Goal: Obtain resource: Obtain resource

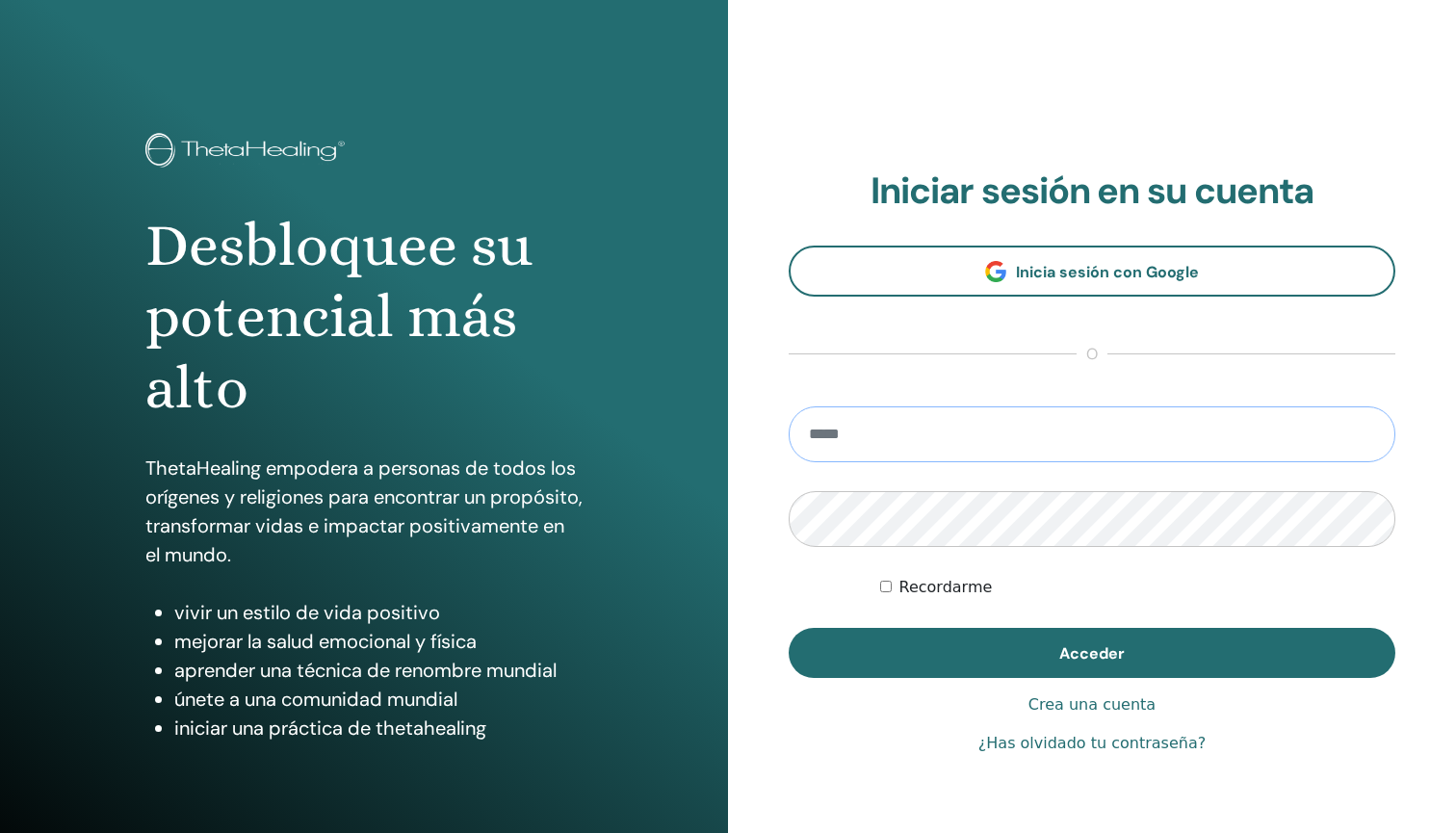
type input "**********"
click at [1092, 652] on button "Acceder" at bounding box center [1092, 652] width 607 height 50
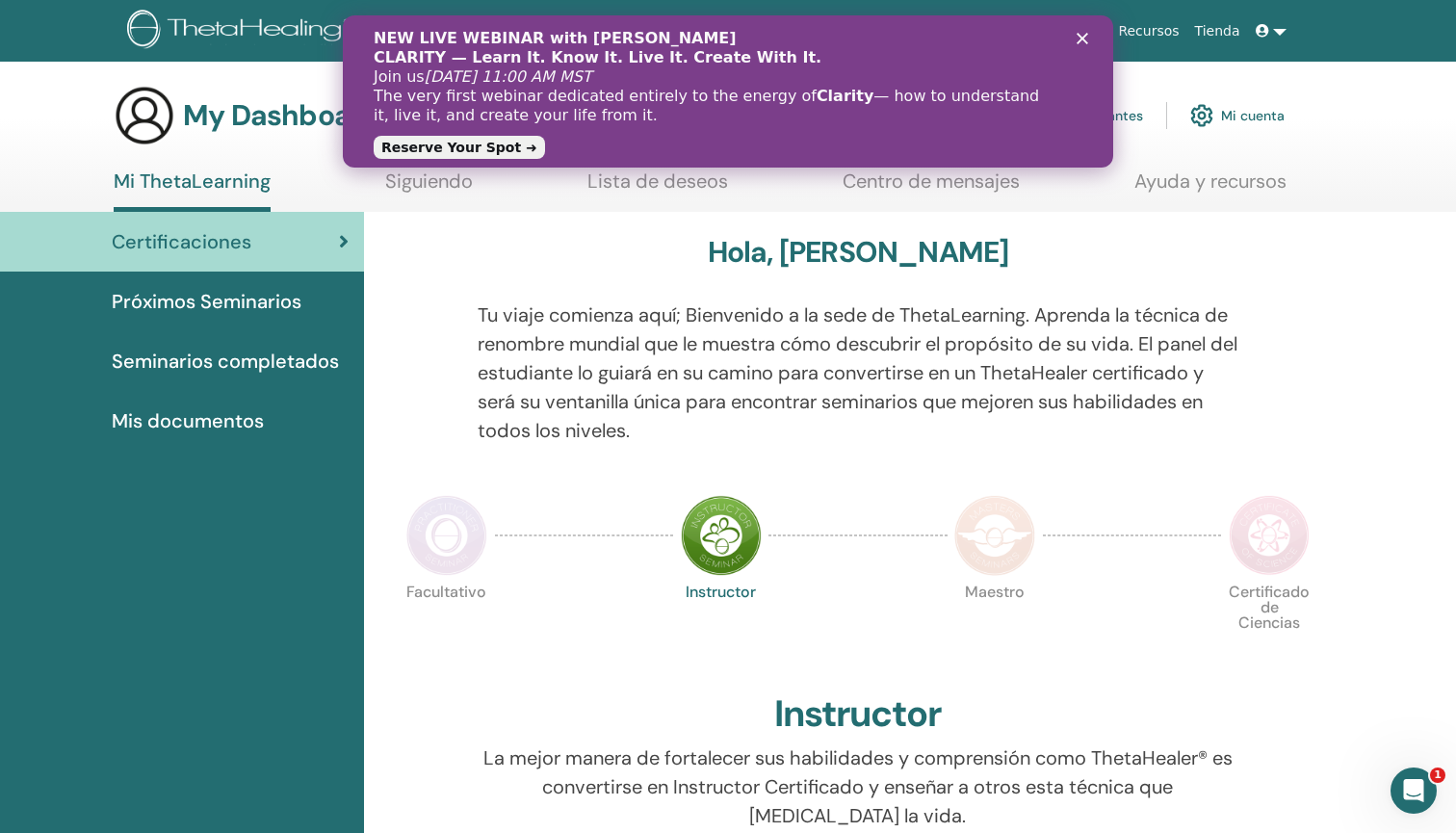
click at [722, 538] on img at bounding box center [721, 535] width 81 height 81
click at [1083, 41] on icon "Close" at bounding box center [1083, 39] width 12 height 12
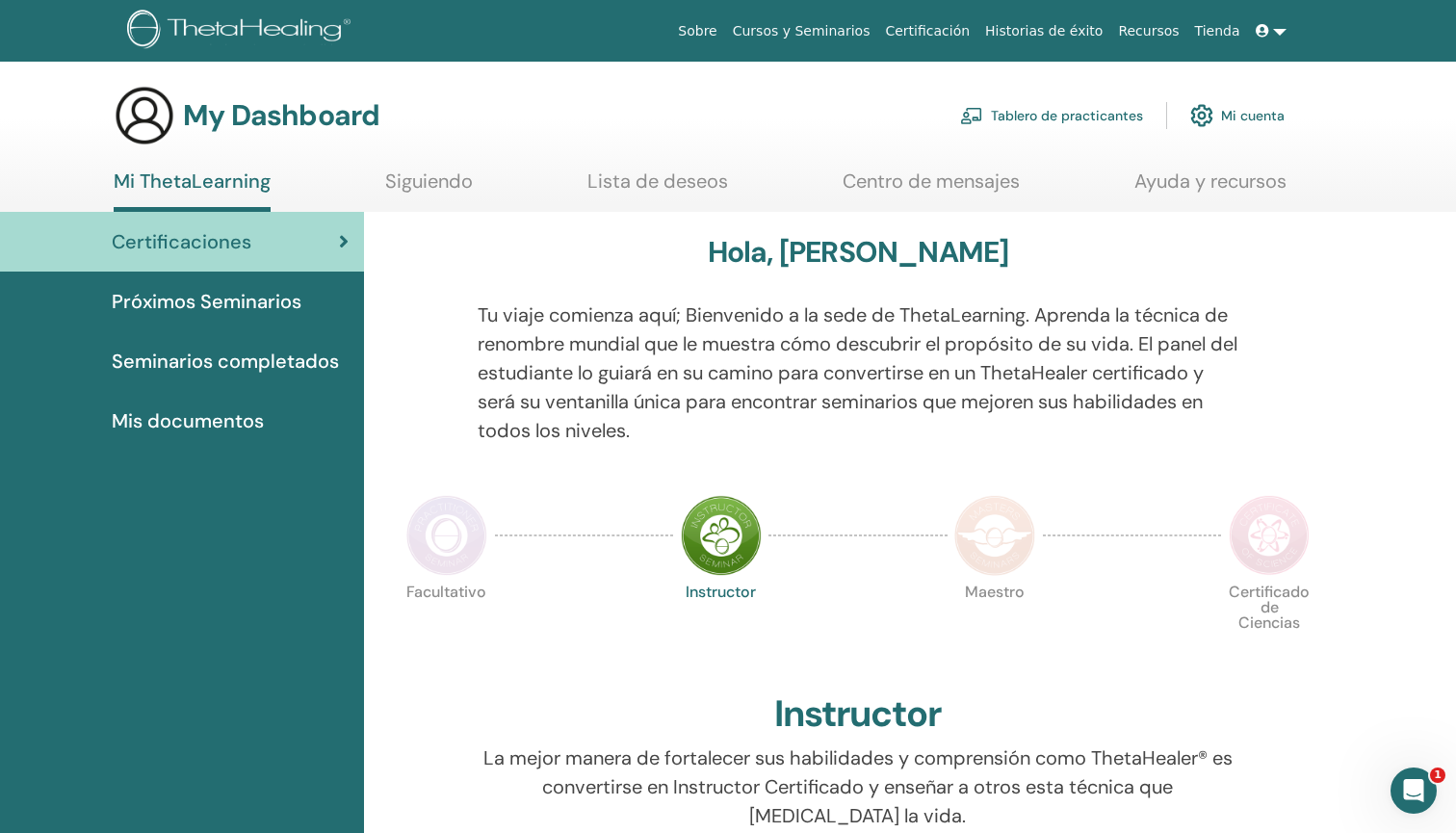
click at [1280, 524] on img at bounding box center [1268, 535] width 81 height 81
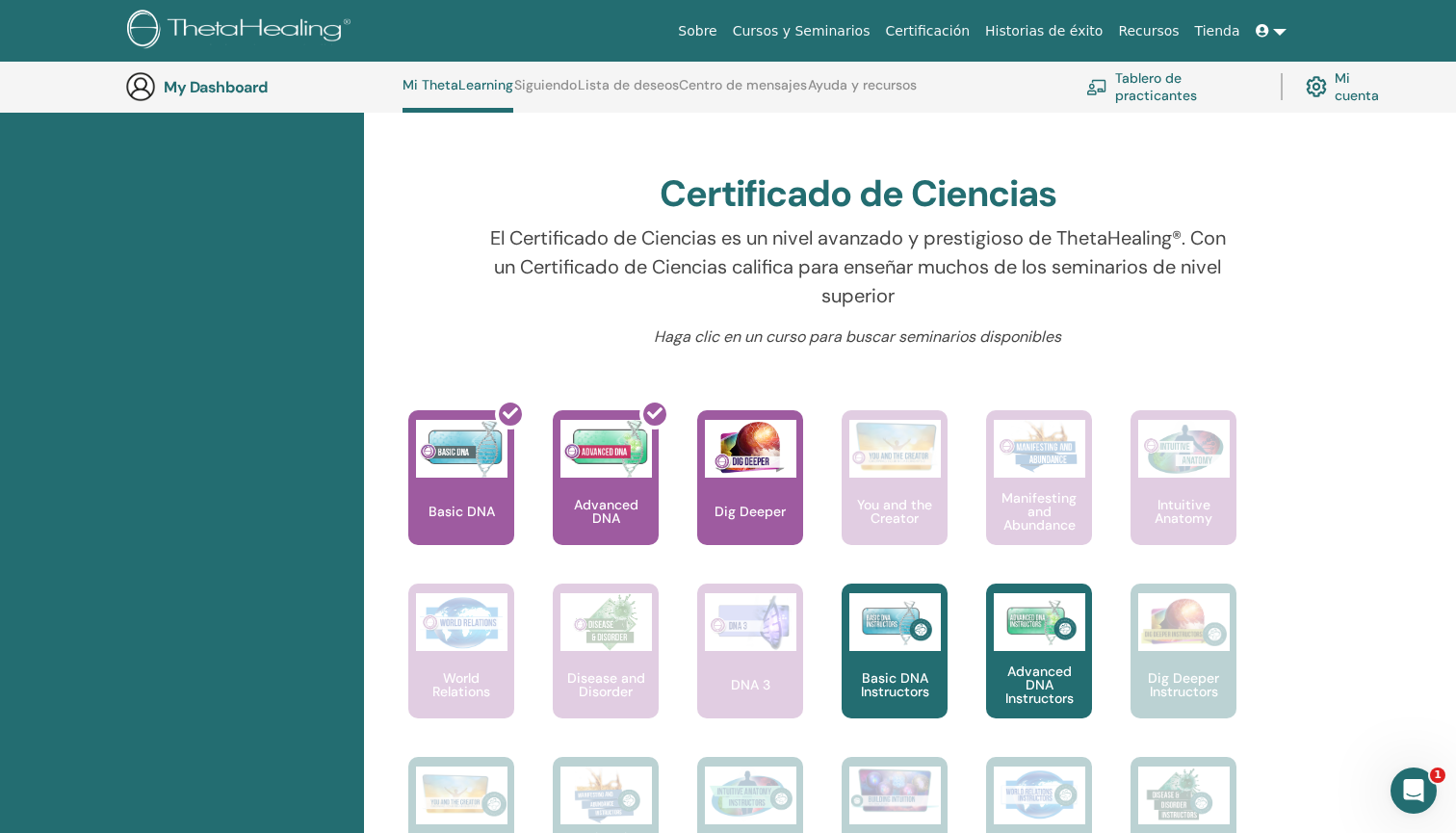
scroll to position [580, 0]
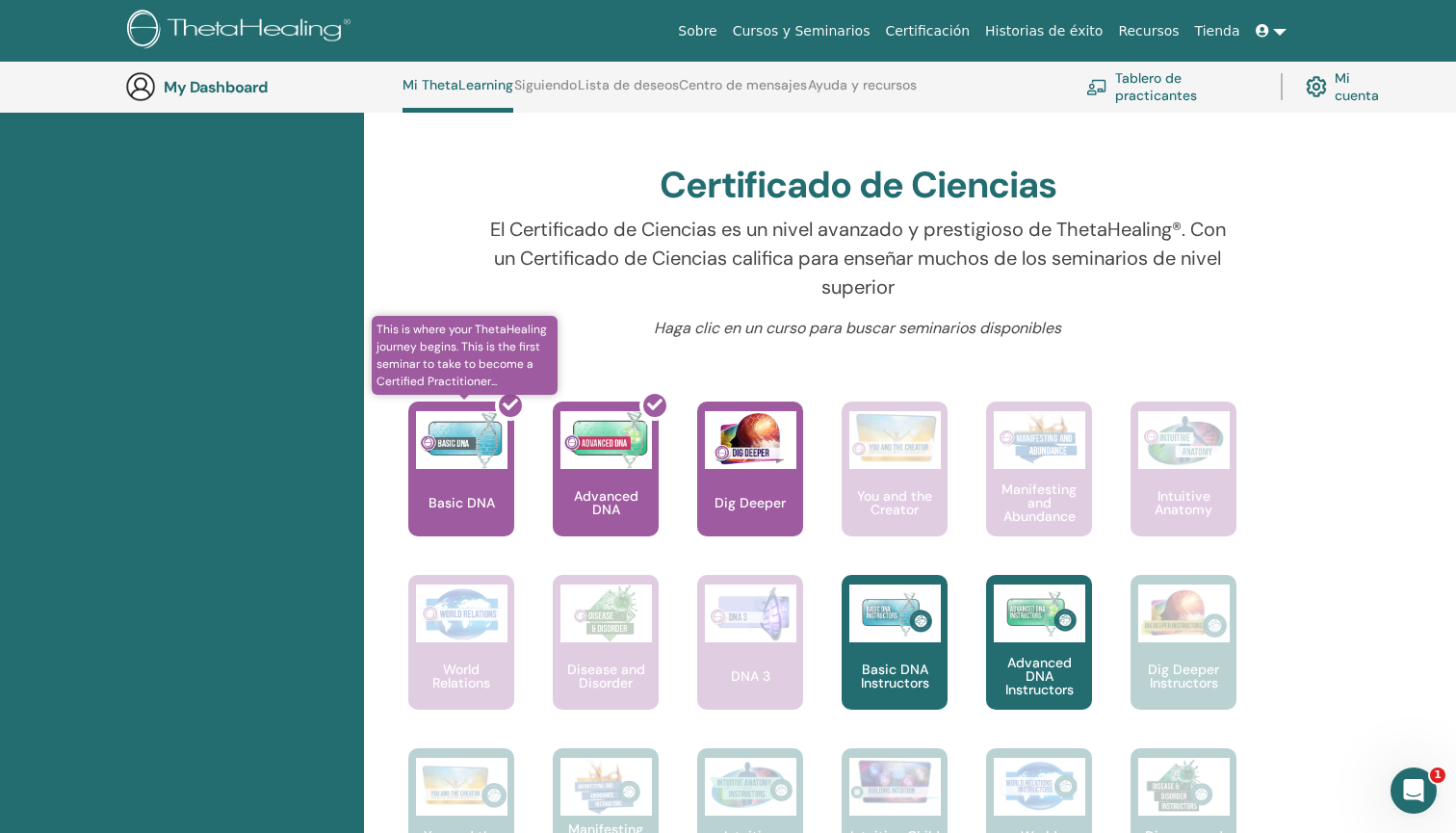
click at [460, 490] on div at bounding box center [473, 477] width 106 height 174
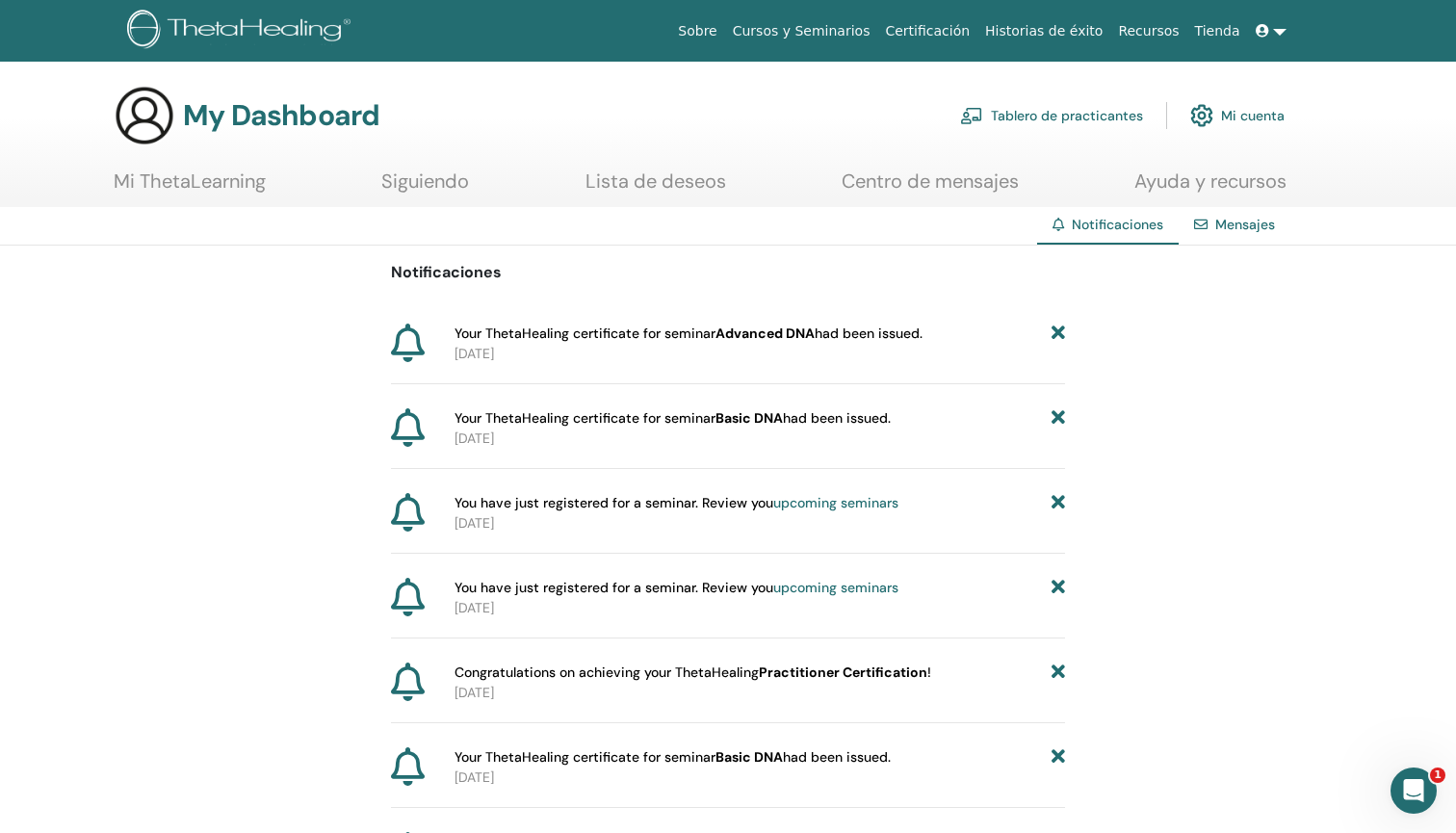
click at [788, 332] on b "Advanced DNA" at bounding box center [764, 332] width 99 height 17
click at [735, 327] on b "Advanced DNA" at bounding box center [764, 332] width 99 height 17
click at [406, 348] on icon at bounding box center [408, 342] width 34 height 39
click at [929, 29] on link "Certificación" at bounding box center [927, 32] width 100 height 36
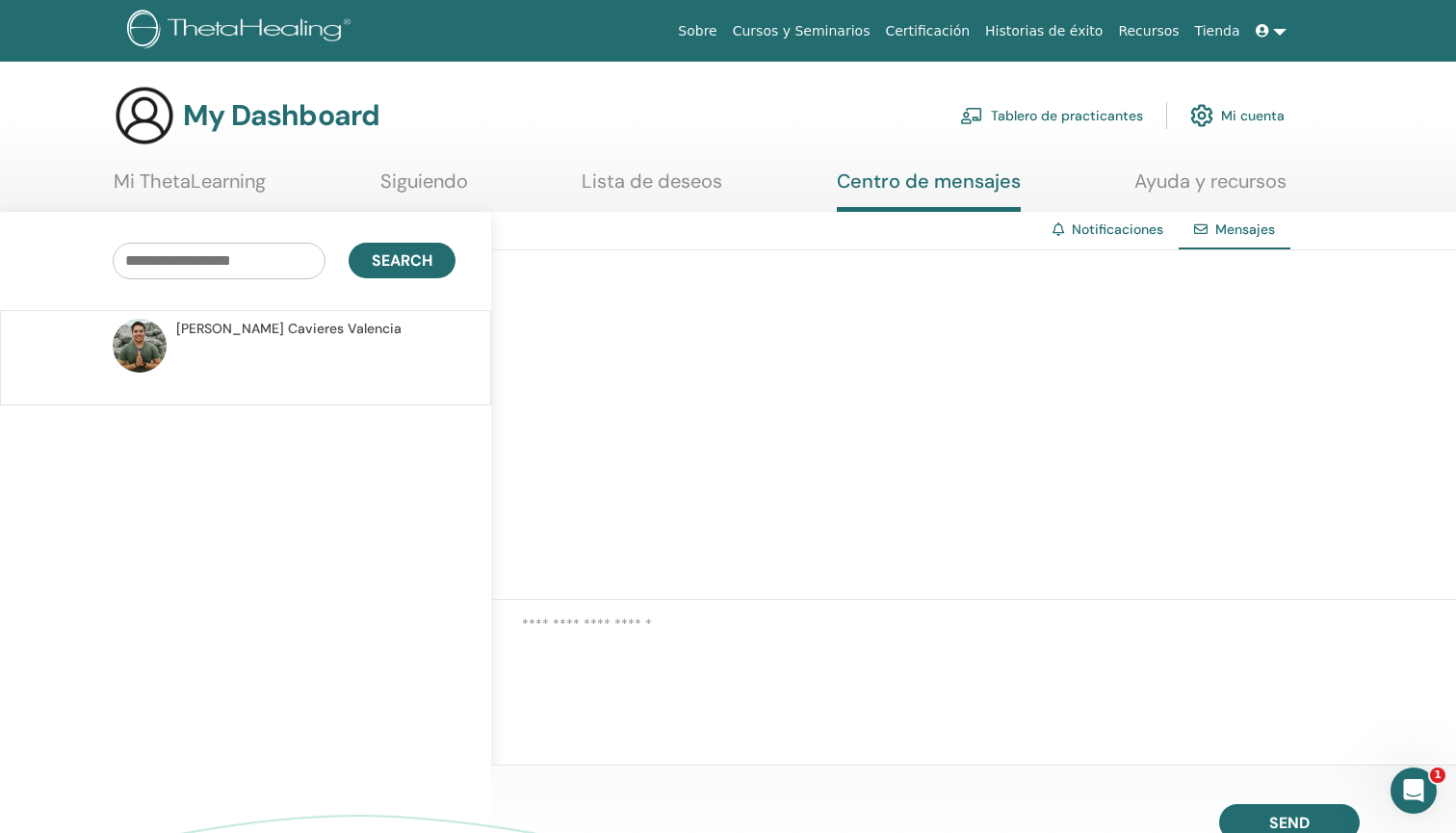
click at [1243, 113] on link "Mi cuenta" at bounding box center [1237, 116] width 95 height 42
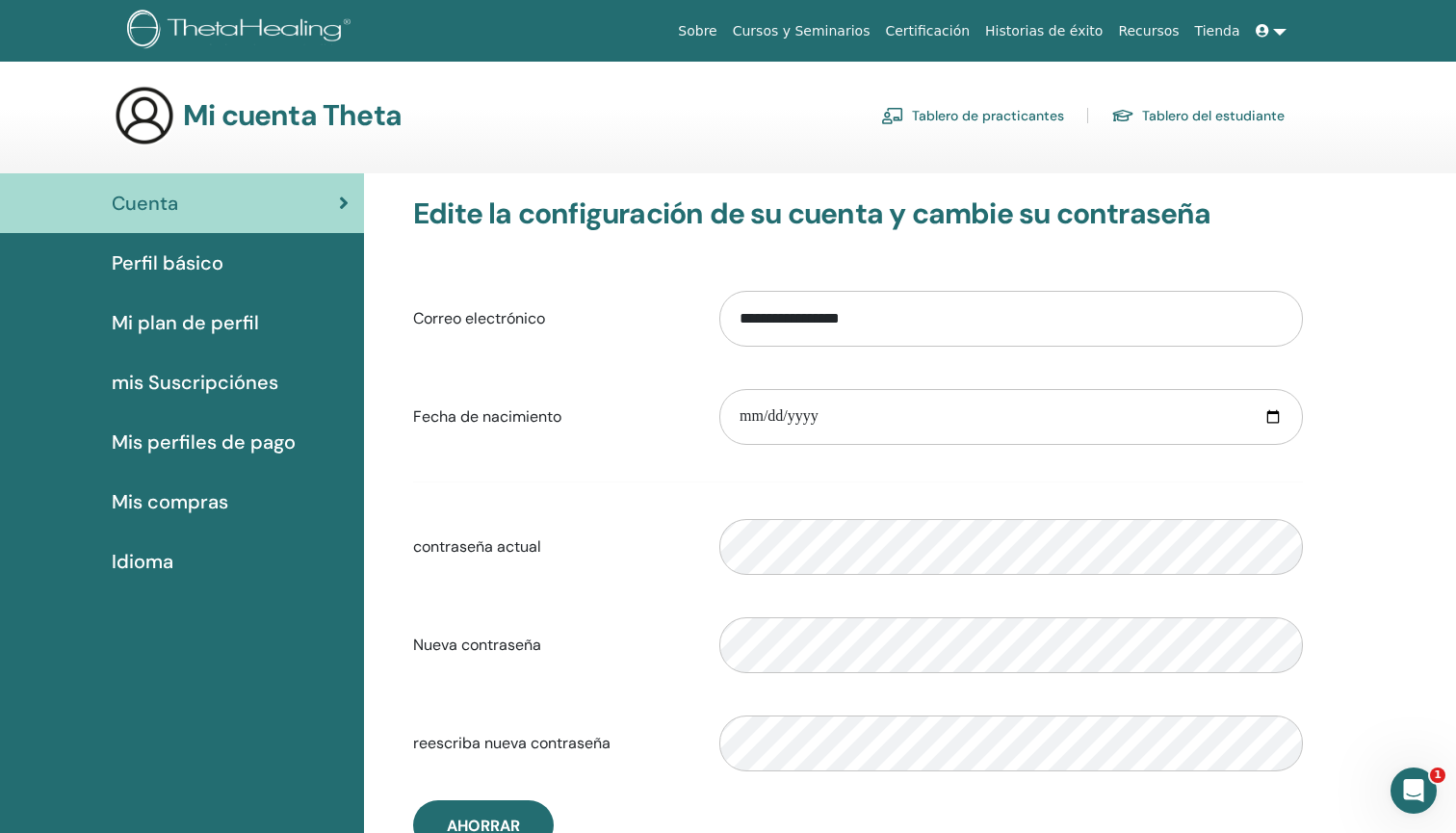
click at [1022, 114] on link "Tablero de practicantes" at bounding box center [972, 115] width 183 height 31
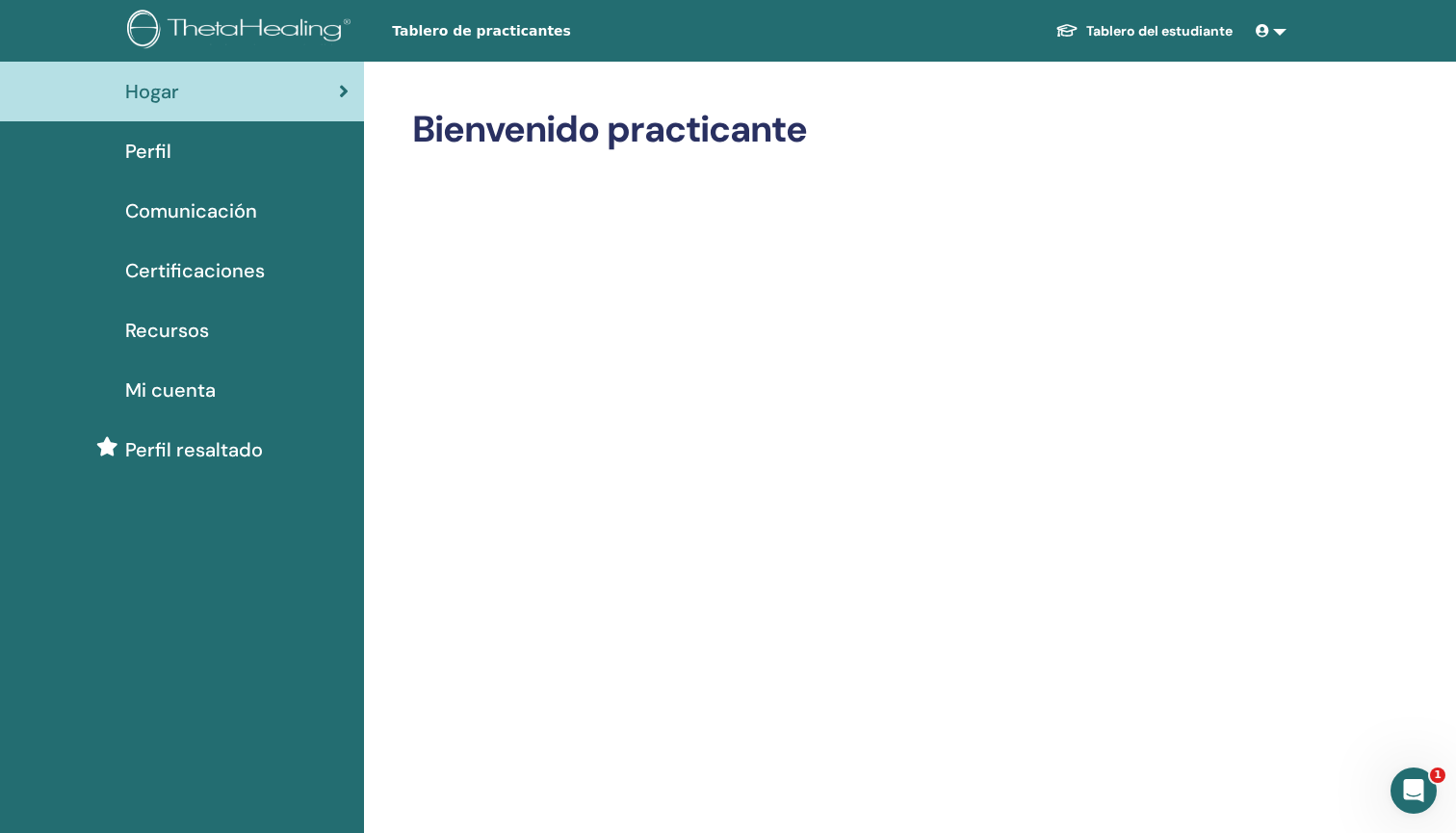
click at [159, 156] on span "Perfil" at bounding box center [148, 151] width 46 height 29
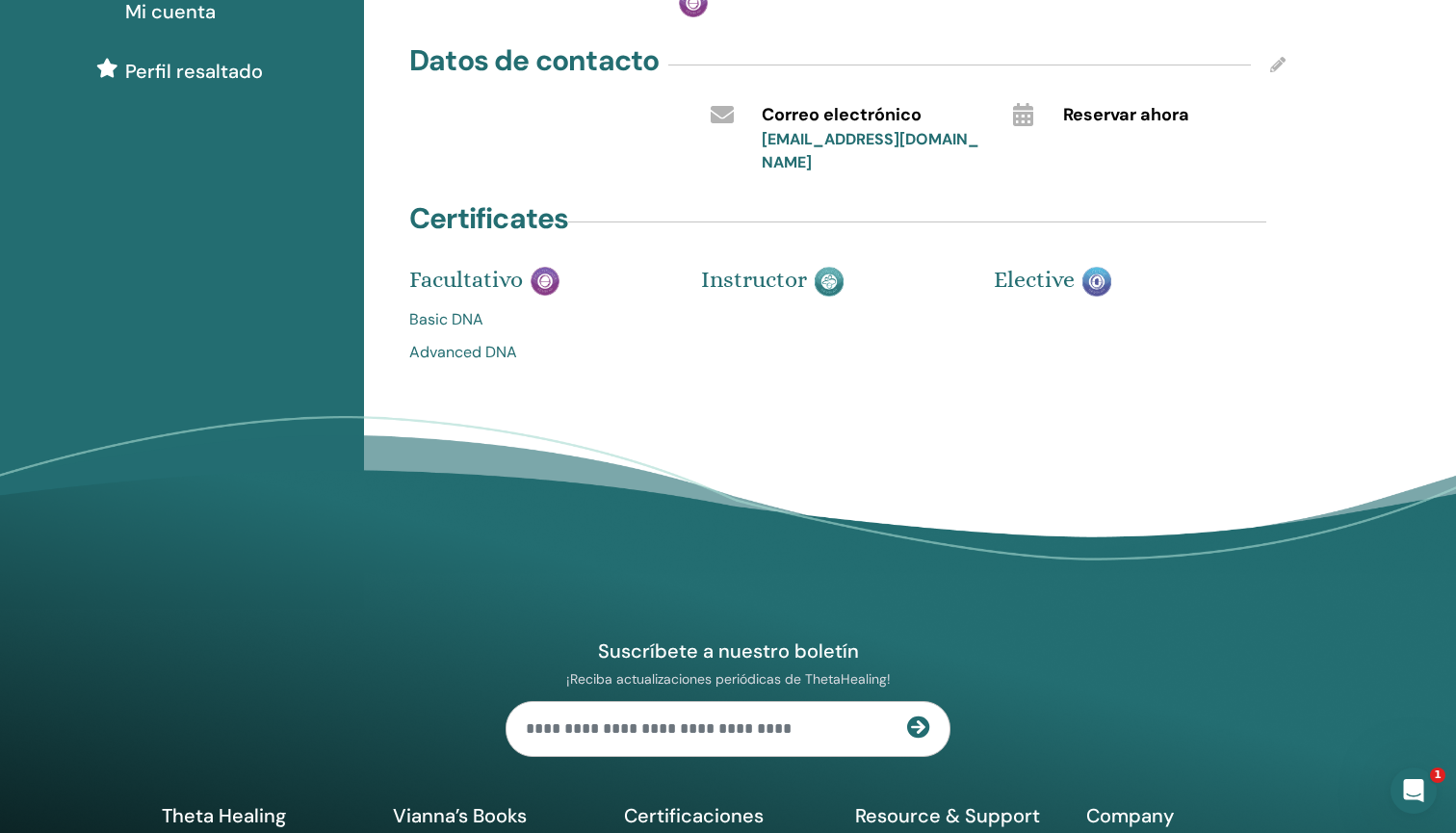
scroll to position [382, 0]
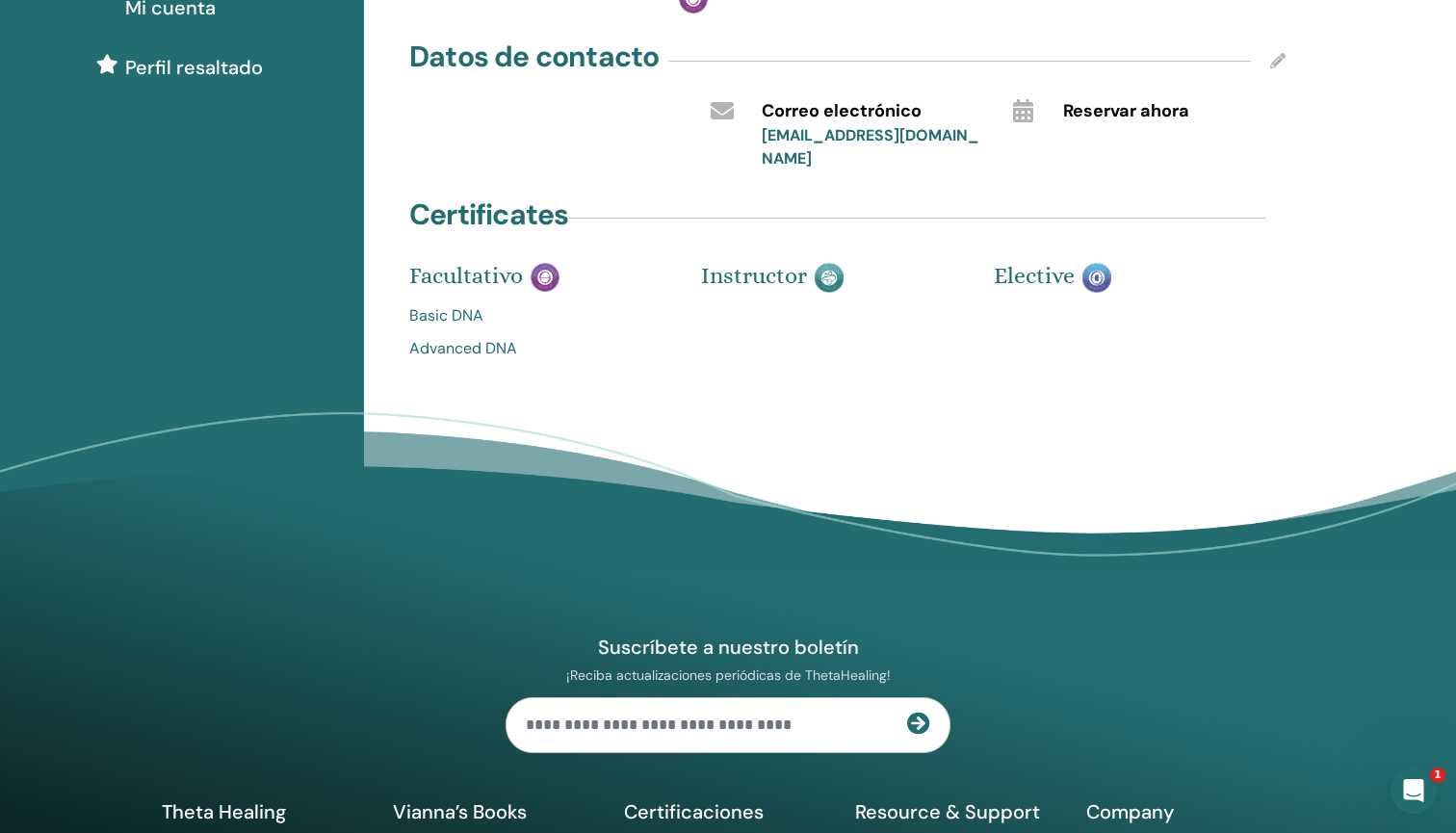
click at [450, 304] on link "Basic DNA" at bounding box center [540, 315] width 262 height 23
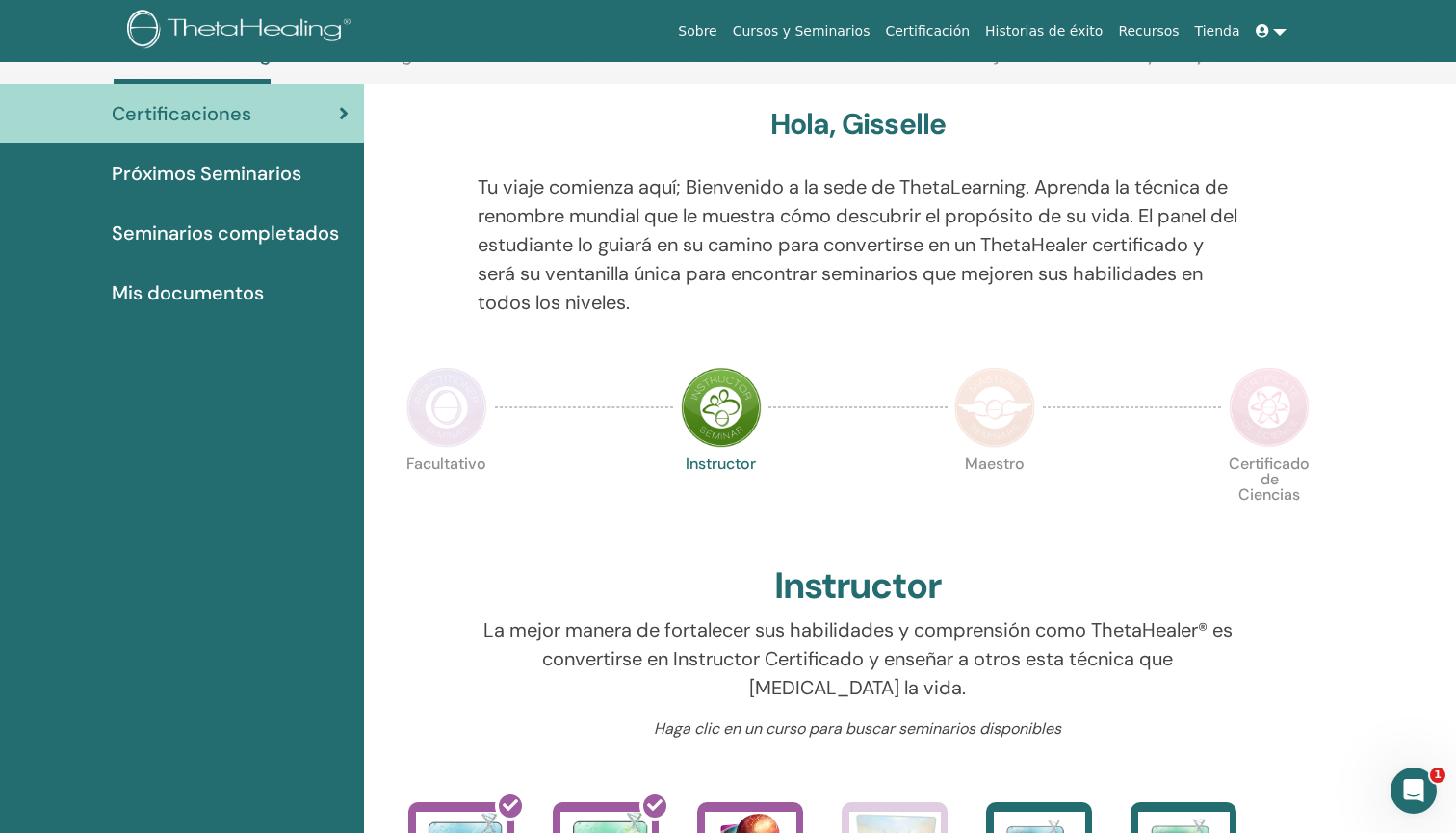
scroll to position [124, 0]
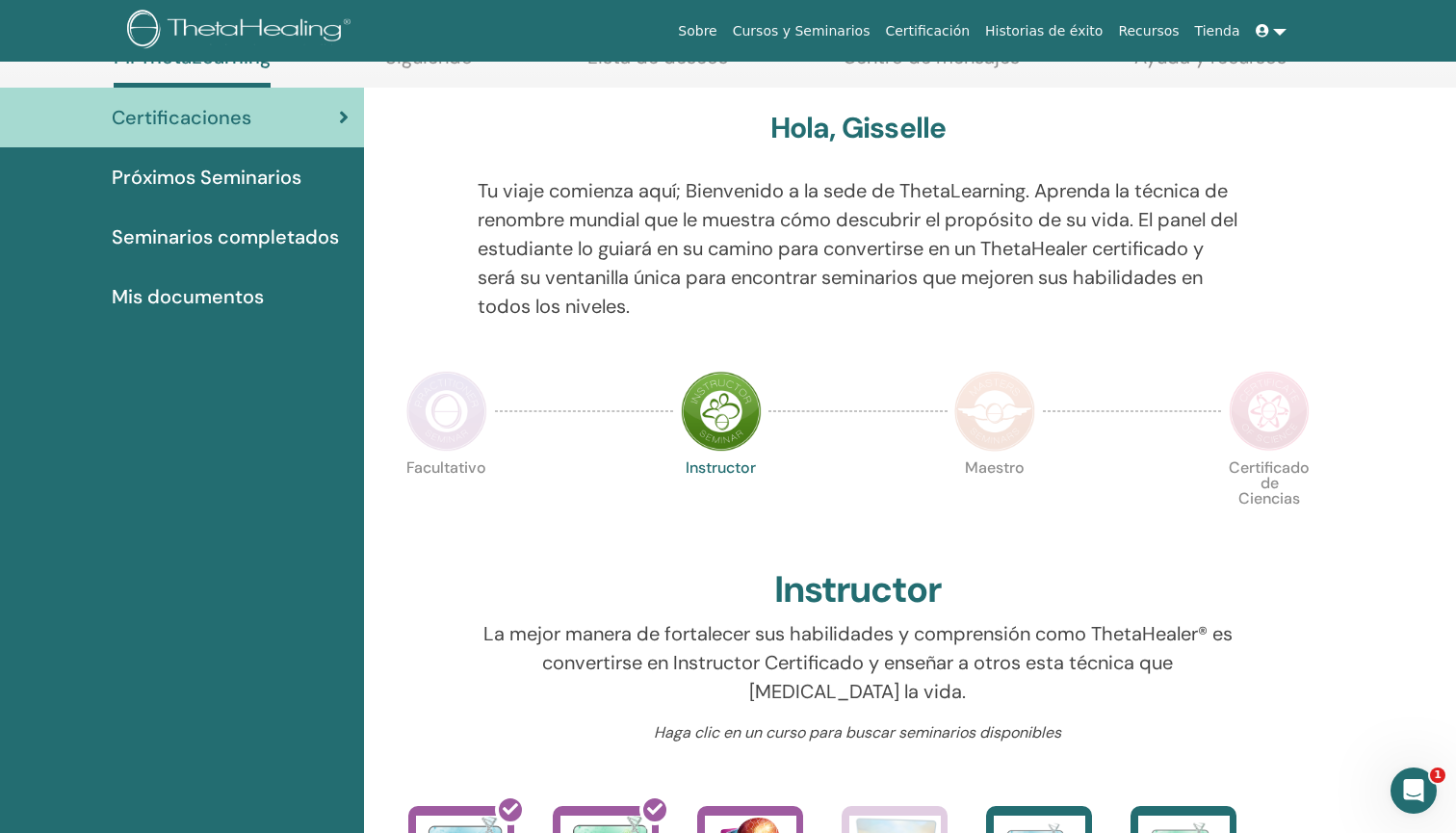
click at [1259, 411] on img at bounding box center [1268, 411] width 81 height 81
click at [1259, 409] on img at bounding box center [1268, 411] width 81 height 81
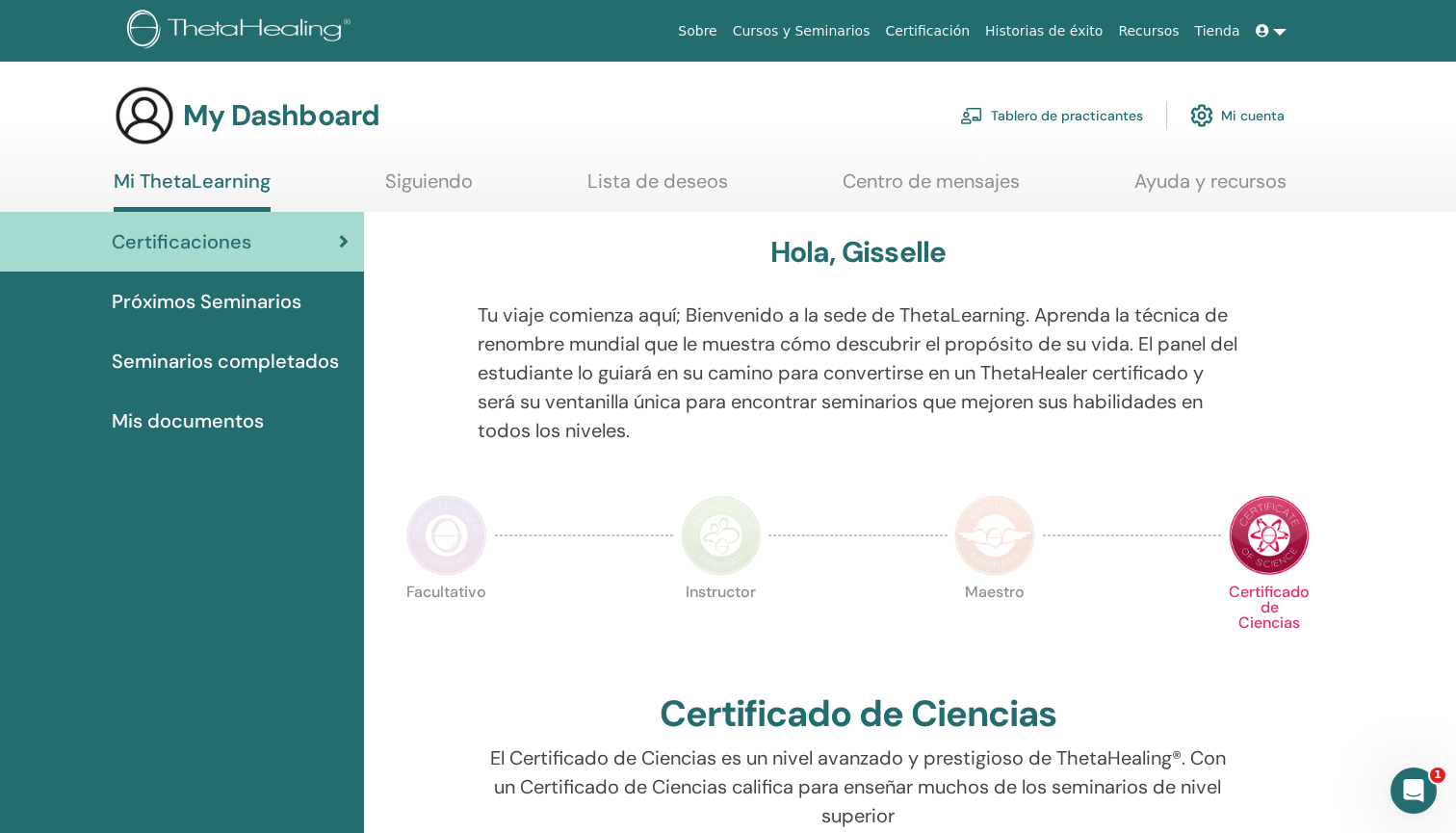
click at [1251, 543] on img at bounding box center [1268, 535] width 81 height 81
click at [219, 414] on span "Mis documentos" at bounding box center [188, 420] width 152 height 29
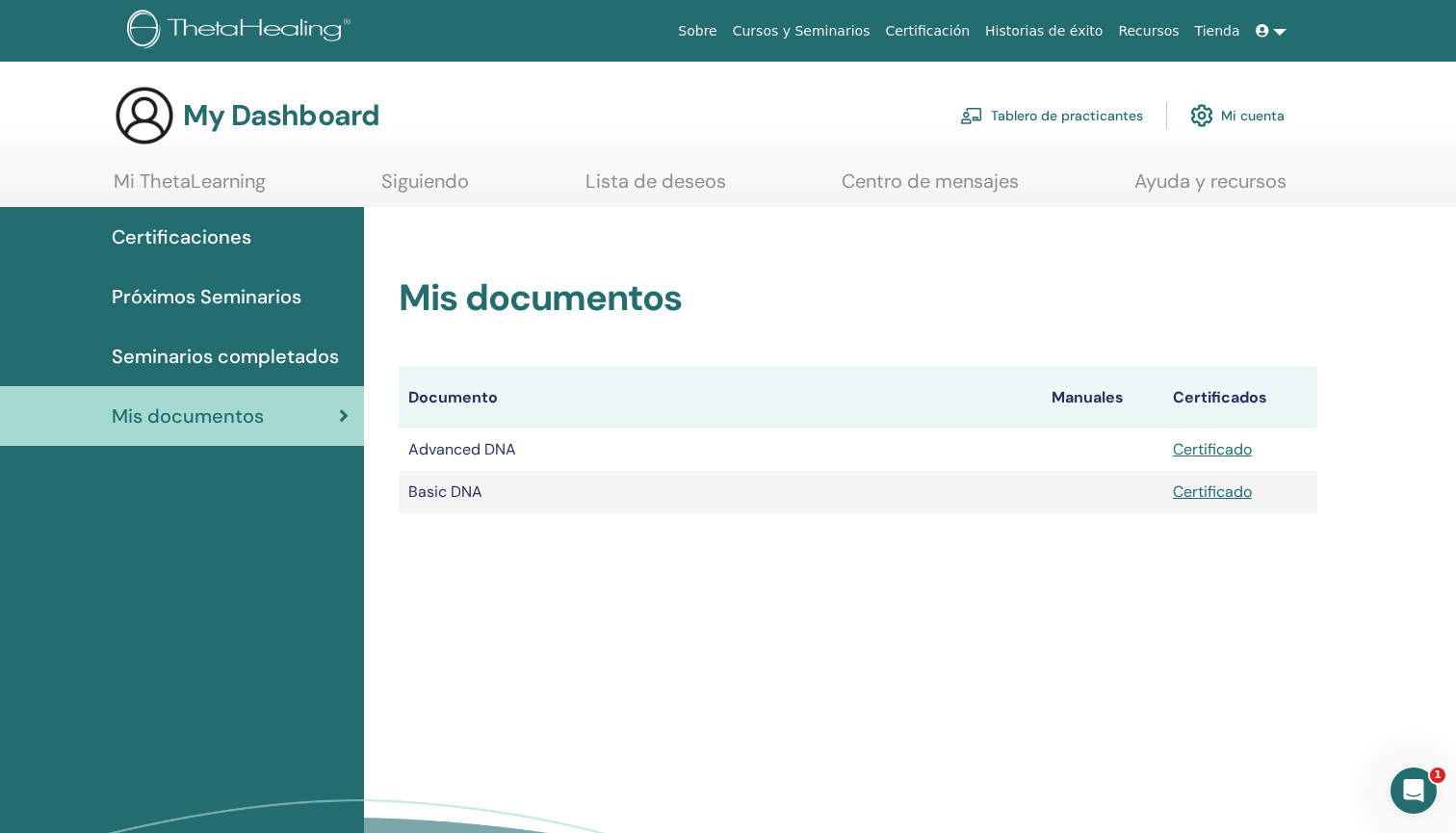
click at [1214, 449] on link "Certificado" at bounding box center [1212, 449] width 79 height 20
click at [778, 495] on td "Basic DNA" at bounding box center [720, 492] width 644 height 42
click at [1227, 494] on link "Certificado" at bounding box center [1212, 491] width 79 height 20
